Goal: Find specific page/section: Find specific page/section

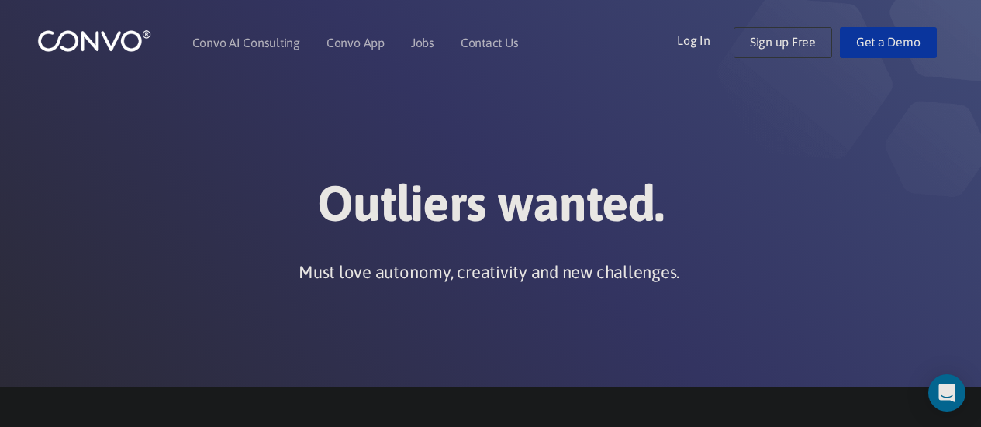
click at [494, 212] on h1 "Outliers wanted." at bounding box center [491, 209] width 861 height 71
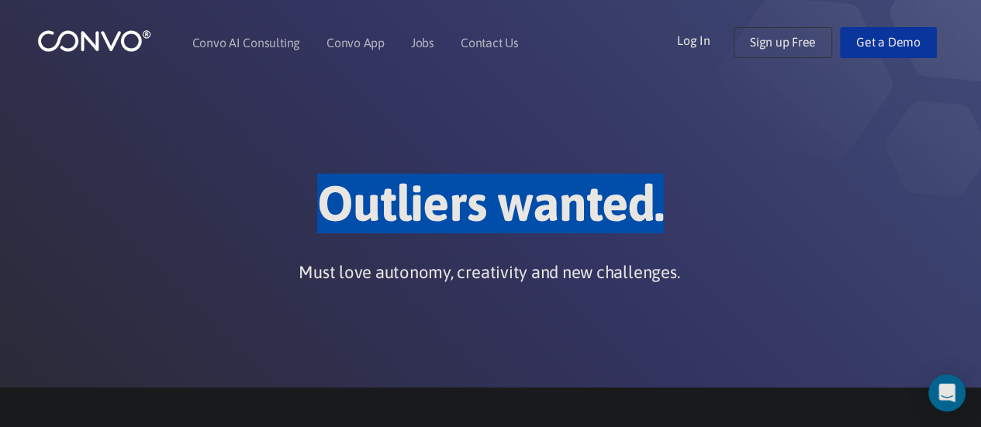
click at [494, 212] on h1 "Outliers wanted." at bounding box center [491, 209] width 861 height 71
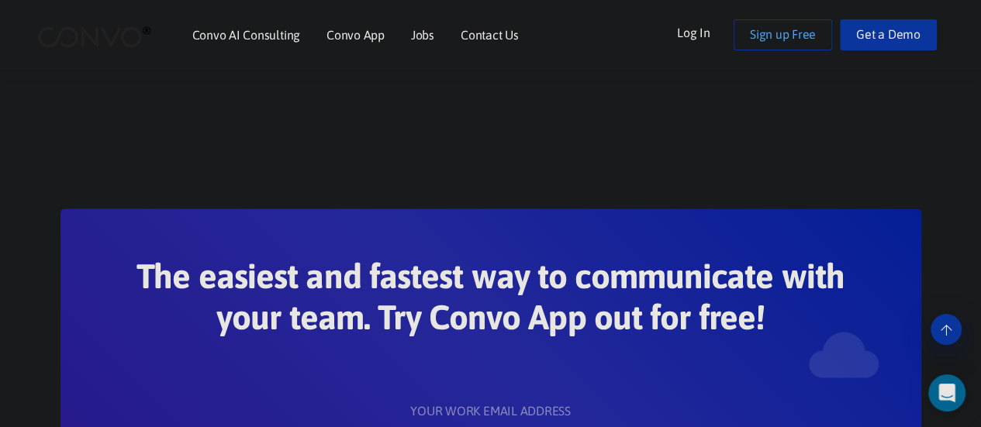
scroll to position [1227, 0]
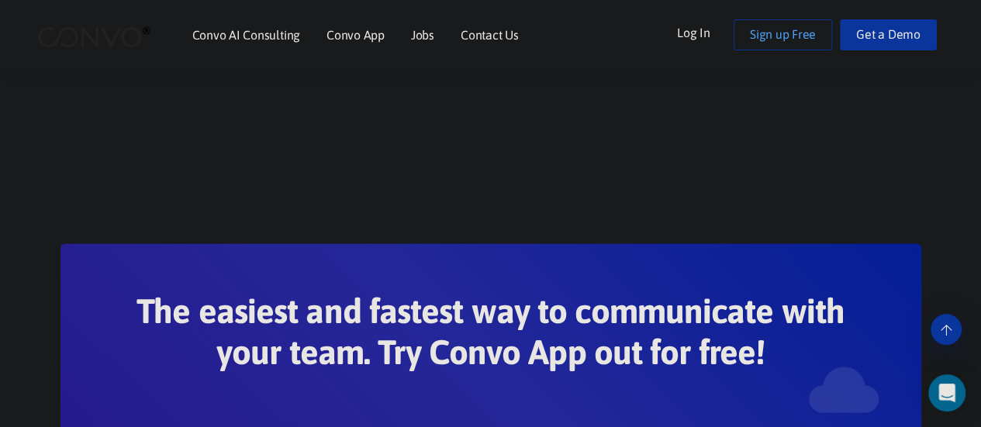
click at [427, 40] on link "Jobs" at bounding box center [422, 35] width 23 height 12
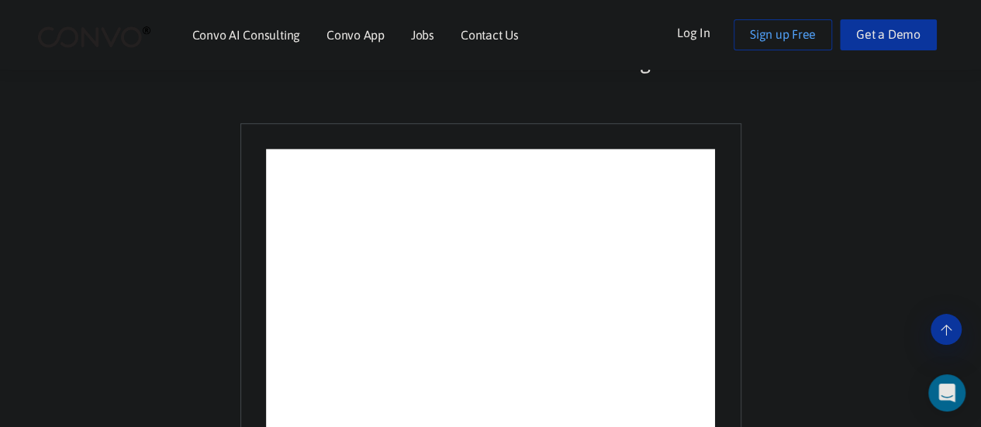
scroll to position [398, 0]
